Goal: Information Seeking & Learning: Learn about a topic

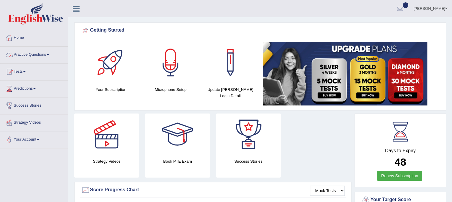
click at [36, 56] on link "Practice Questions" at bounding box center [34, 53] width 68 height 15
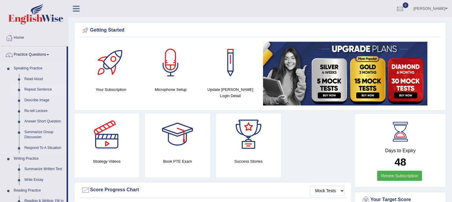
click at [30, 88] on link "Repeat Sentence" at bounding box center [44, 89] width 45 height 11
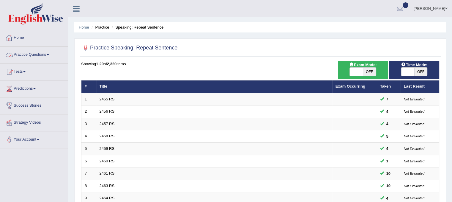
click at [32, 52] on link "Practice Questions" at bounding box center [34, 53] width 68 height 15
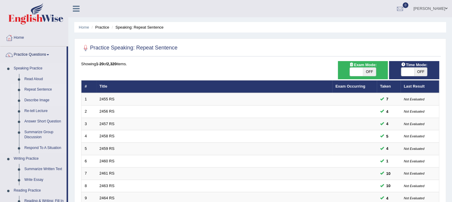
click at [25, 102] on link "Describe Image" at bounding box center [44, 100] width 45 height 11
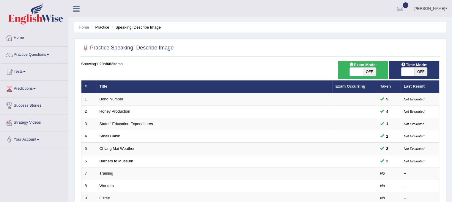
click at [30, 55] on link "Practice Questions" at bounding box center [34, 53] width 68 height 15
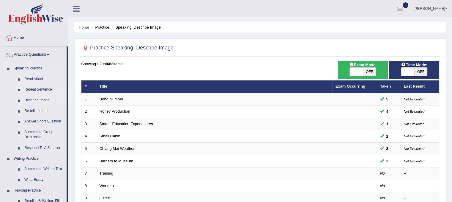
click at [34, 86] on link "Repeat Sentence" at bounding box center [44, 89] width 45 height 11
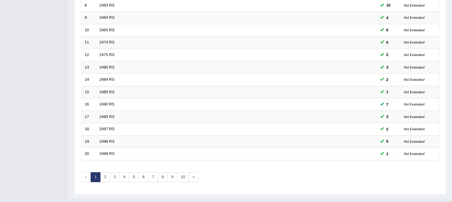
scroll to position [182, 0]
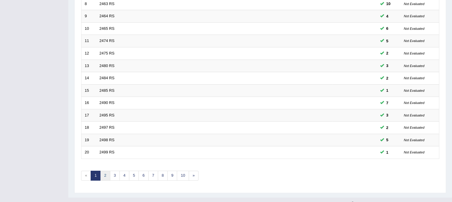
click at [107, 170] on link "2" at bounding box center [105, 175] width 10 height 10
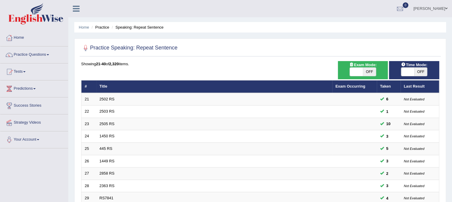
click at [28, 58] on link "Practice Questions" at bounding box center [34, 53] width 68 height 15
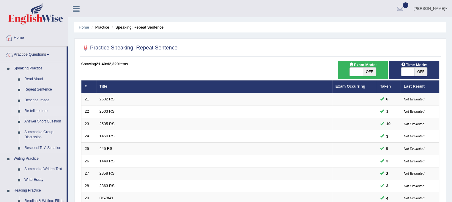
click at [36, 110] on link "Re-tell Lecture" at bounding box center [44, 111] width 45 height 11
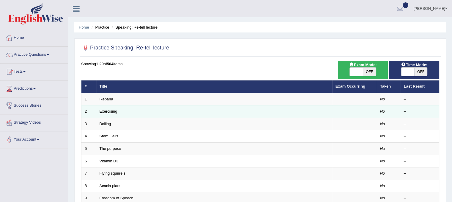
click at [107, 109] on link "Exercising" at bounding box center [109, 111] width 18 height 4
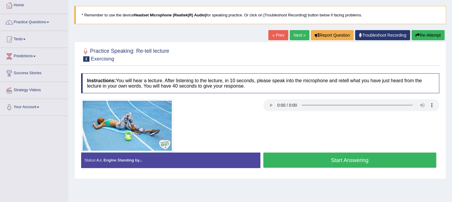
scroll to position [33, 0]
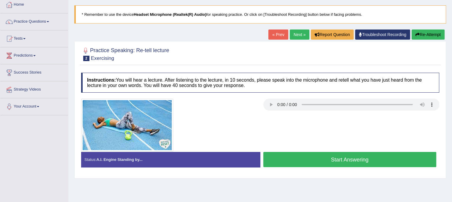
click at [304, 157] on button "Start Answering" at bounding box center [349, 159] width 173 height 15
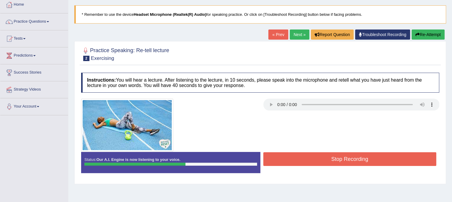
click at [304, 157] on button "Stop Recording" at bounding box center [349, 159] width 173 height 14
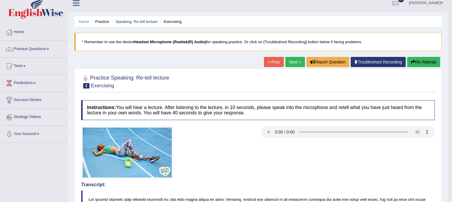
scroll to position [3, 0]
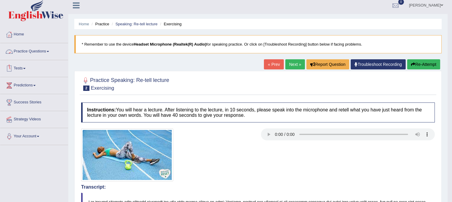
click at [31, 54] on link "Practice Questions" at bounding box center [34, 50] width 68 height 15
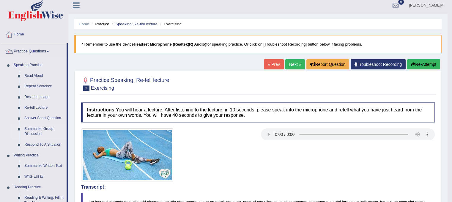
click at [33, 130] on link "Summarize Group Discussion" at bounding box center [44, 131] width 45 height 16
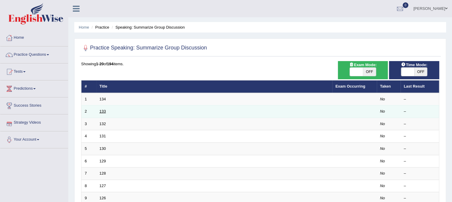
click at [100, 111] on link "133" at bounding box center [103, 111] width 7 height 4
